Goal: Entertainment & Leisure: Consume media (video, audio)

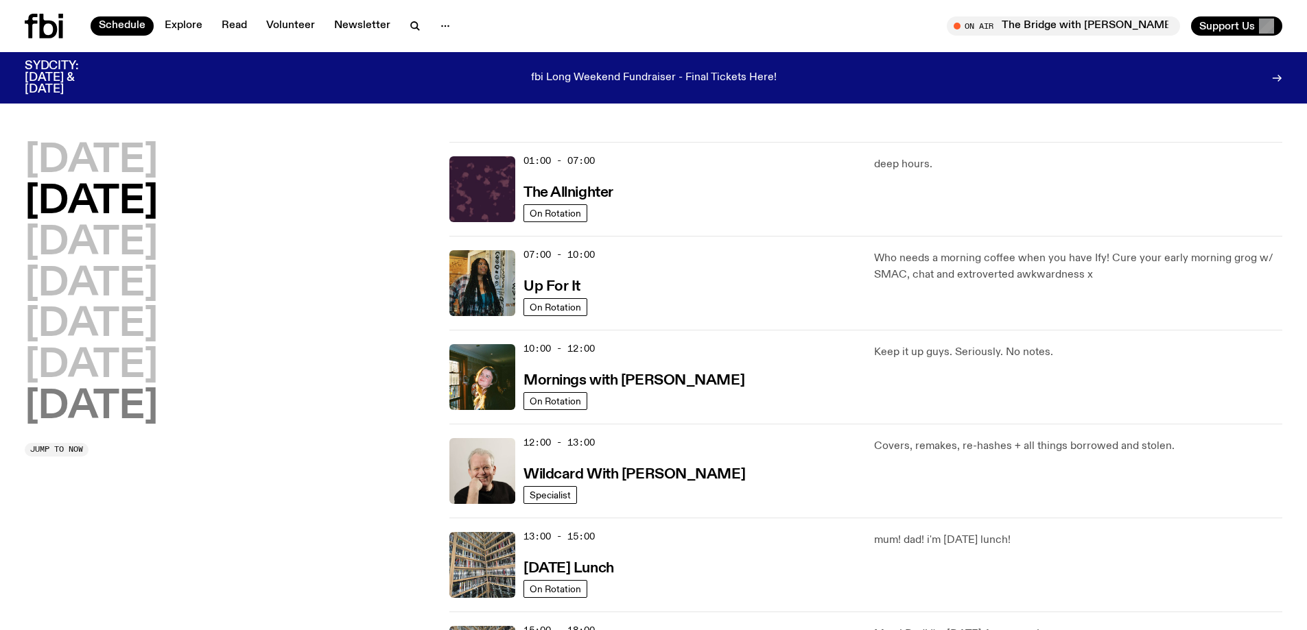
click at [119, 405] on h2 "[DATE]" at bounding box center [91, 407] width 133 height 38
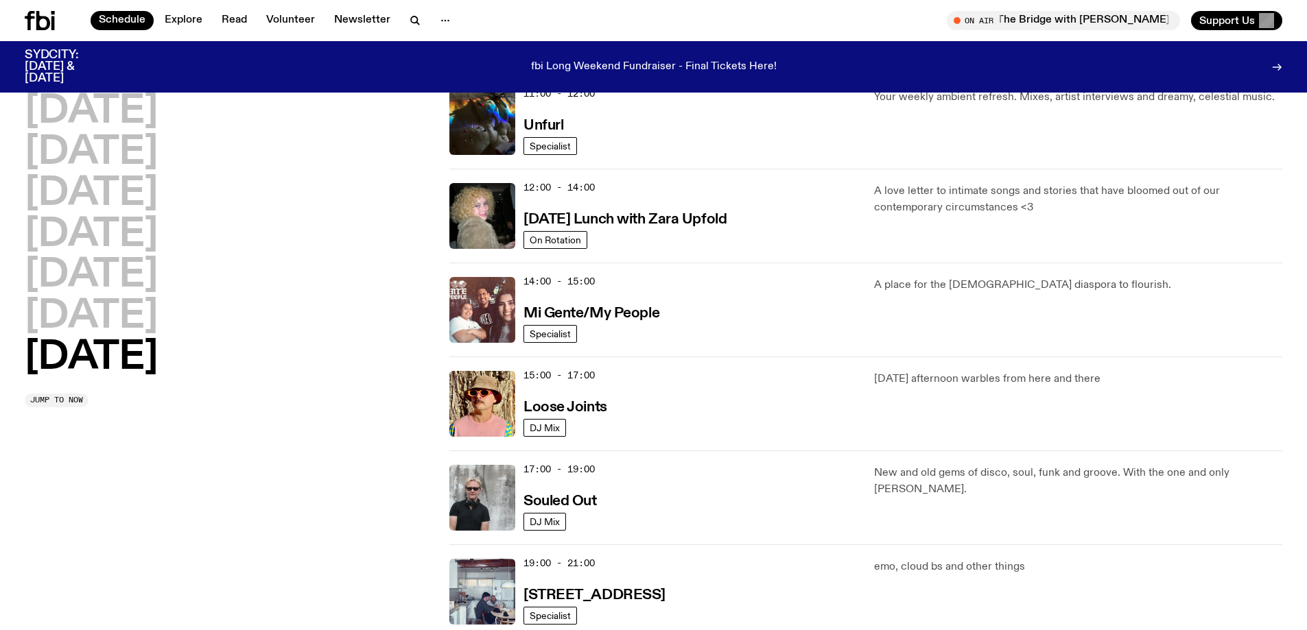
scroll to position [724, 0]
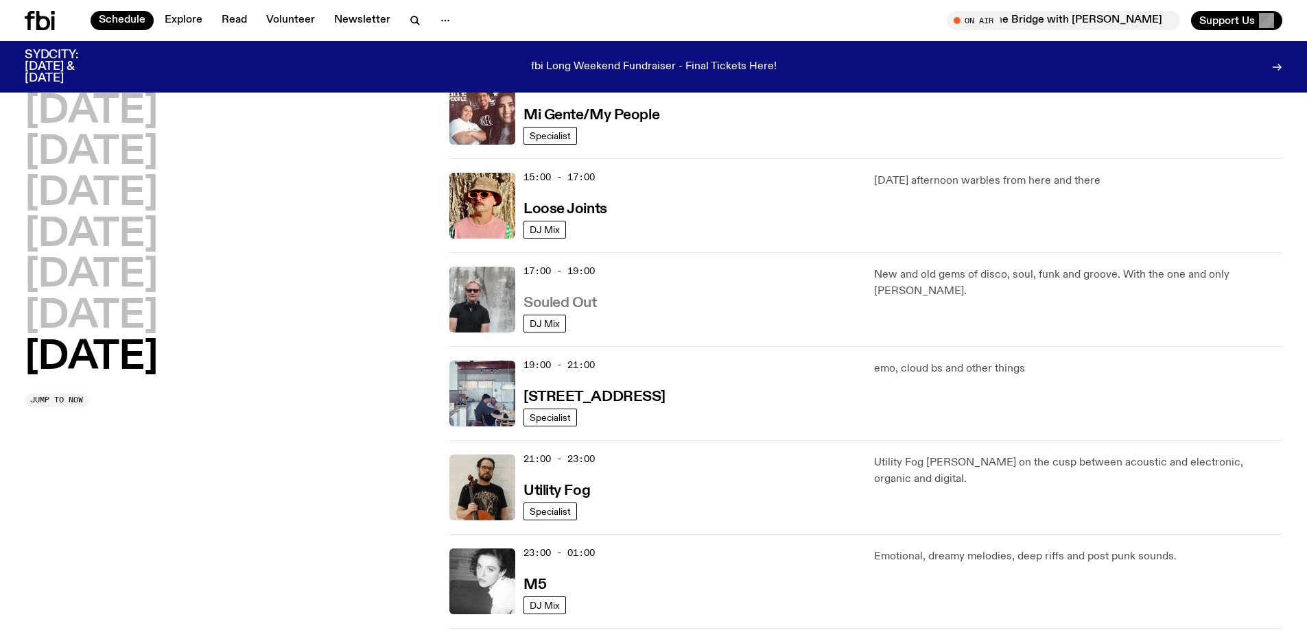
click at [555, 300] on h3 "Souled Out" at bounding box center [559, 303] width 73 height 14
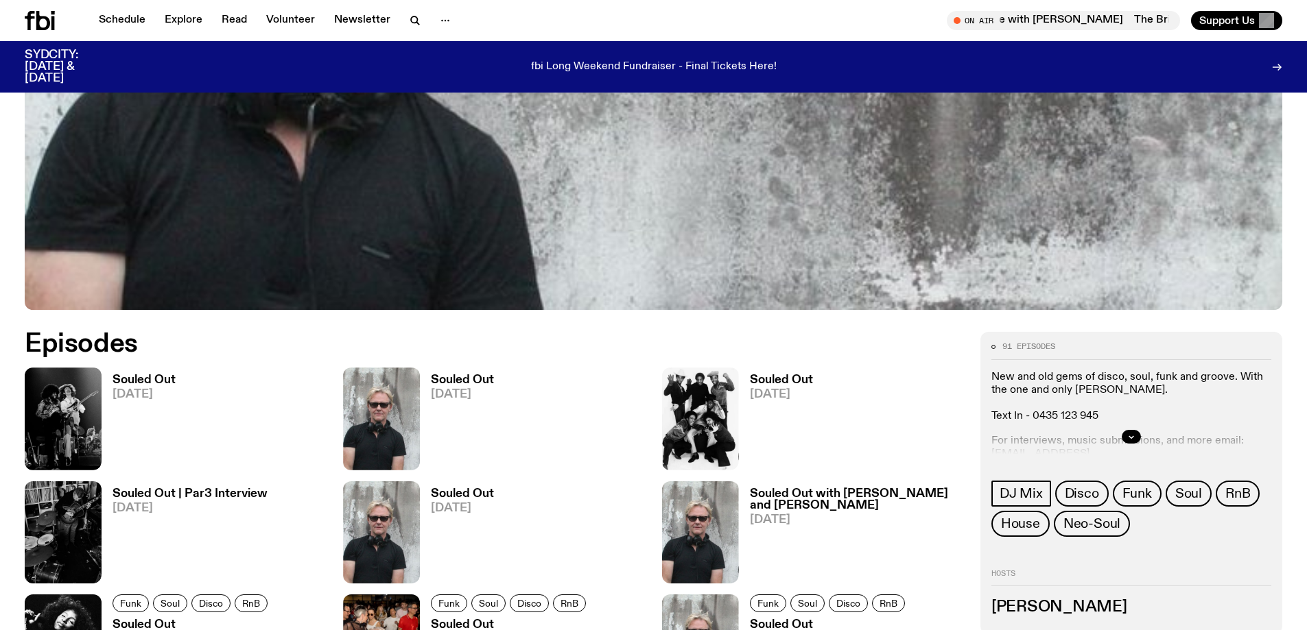
scroll to position [676, 0]
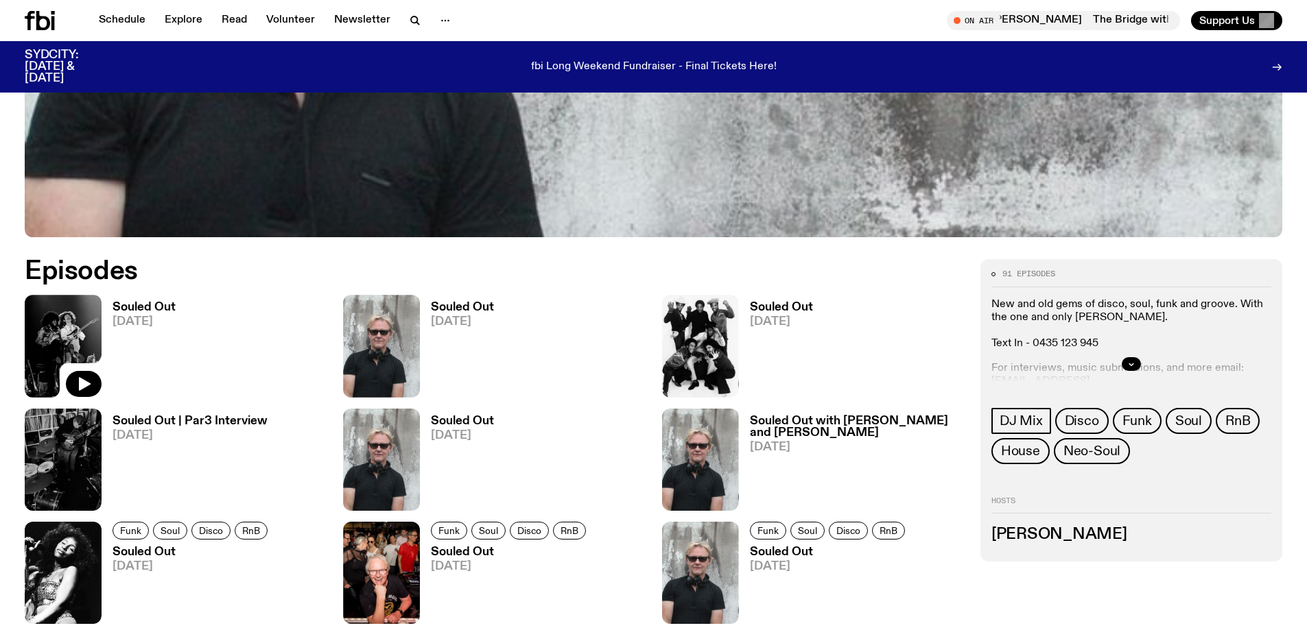
click at [67, 322] on img at bounding box center [63, 346] width 77 height 102
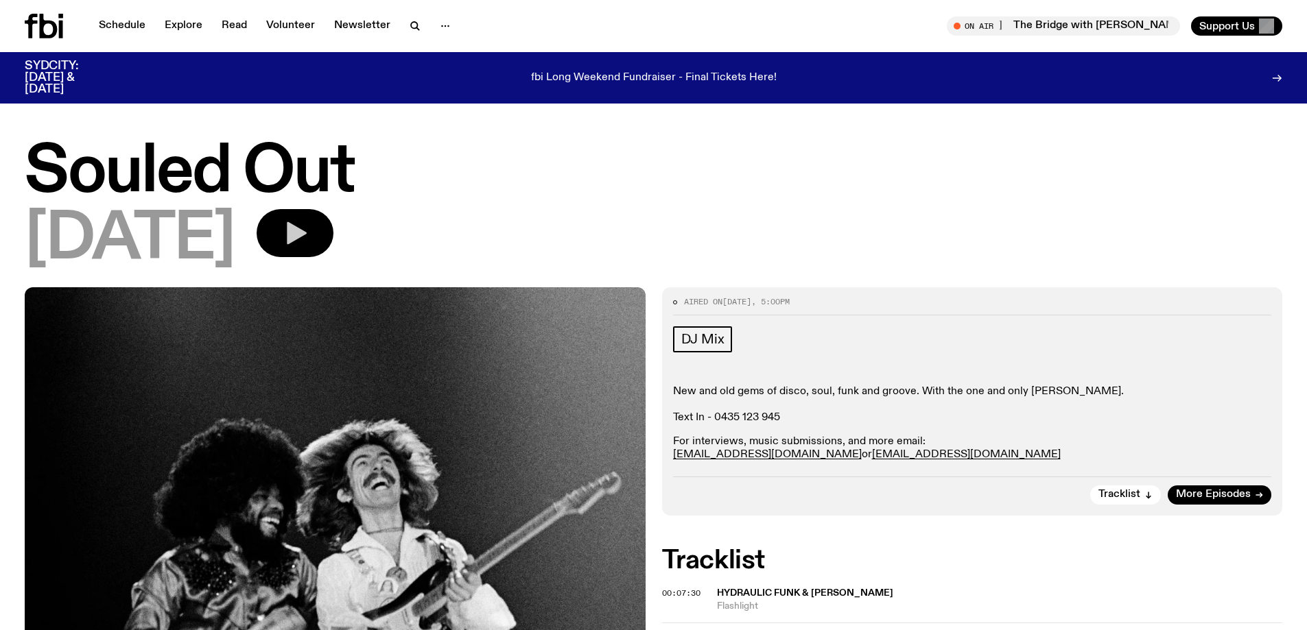
click at [307, 232] on icon "button" at bounding box center [297, 233] width 20 height 23
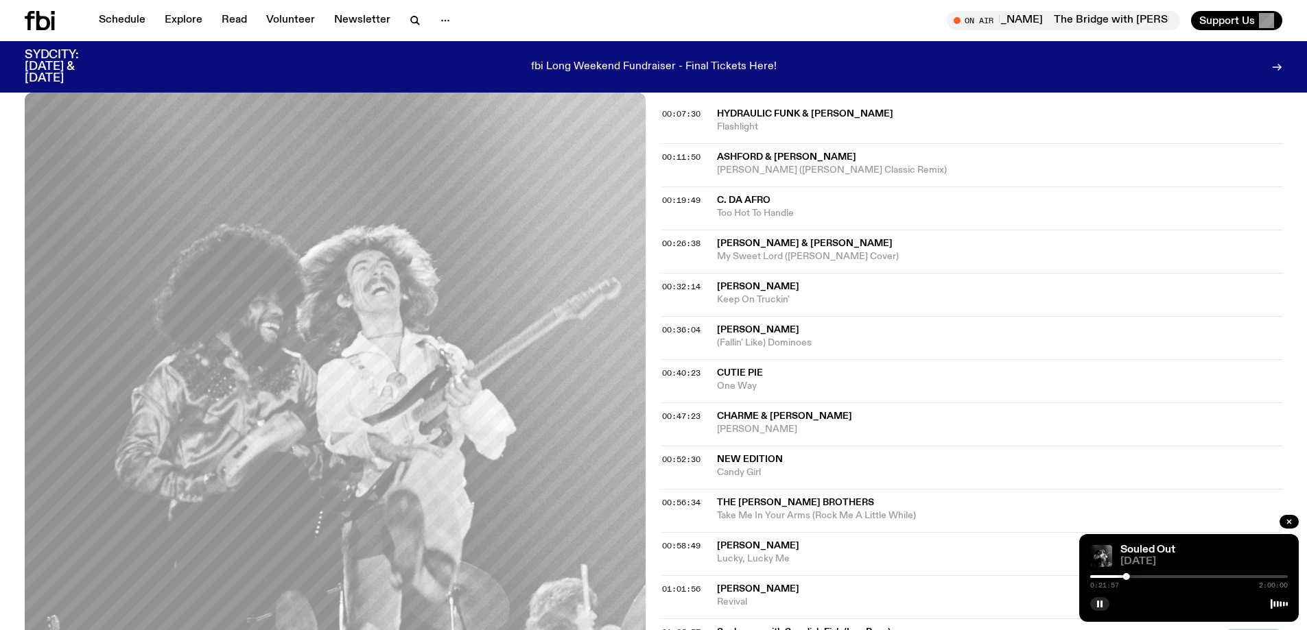
scroll to position [471, 0]
drag, startPoint x: 719, startPoint y: 196, endPoint x: 803, endPoint y: 211, distance: 85.7
click at [803, 211] on div "C. Da Afro Too Hot To Handle" at bounding box center [1000, 205] width 566 height 26
click at [1097, 606] on rect "button" at bounding box center [1098, 604] width 2 height 7
